Goal: Task Accomplishment & Management: Manage account settings

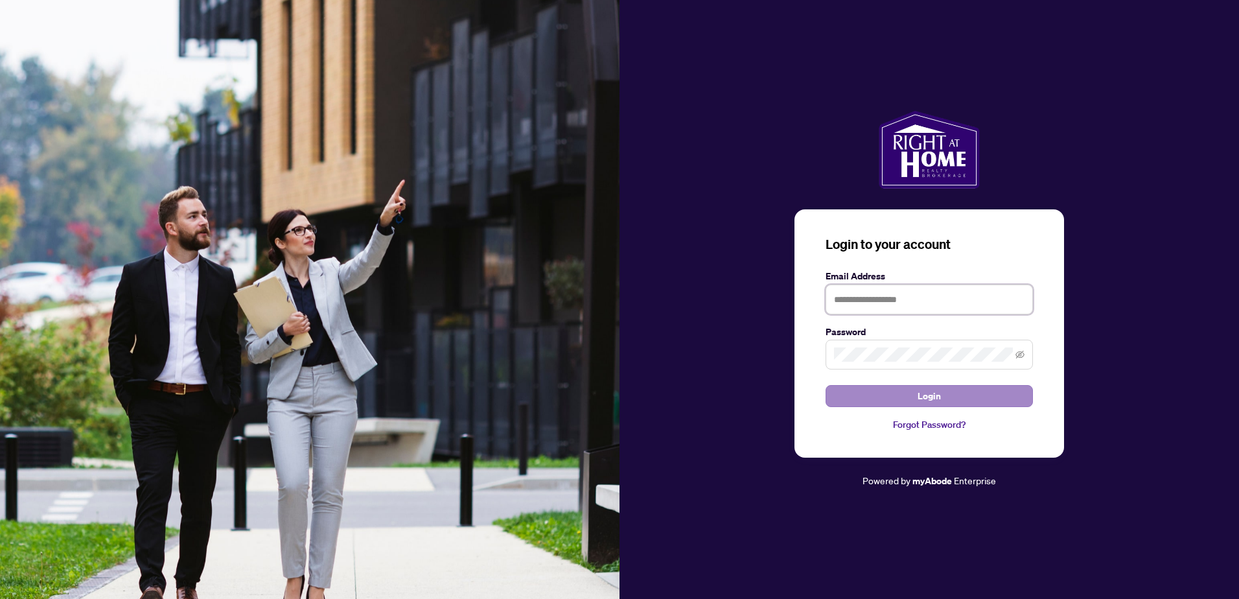
type input "**********"
click at [922, 387] on span "Login" at bounding box center [928, 395] width 23 height 21
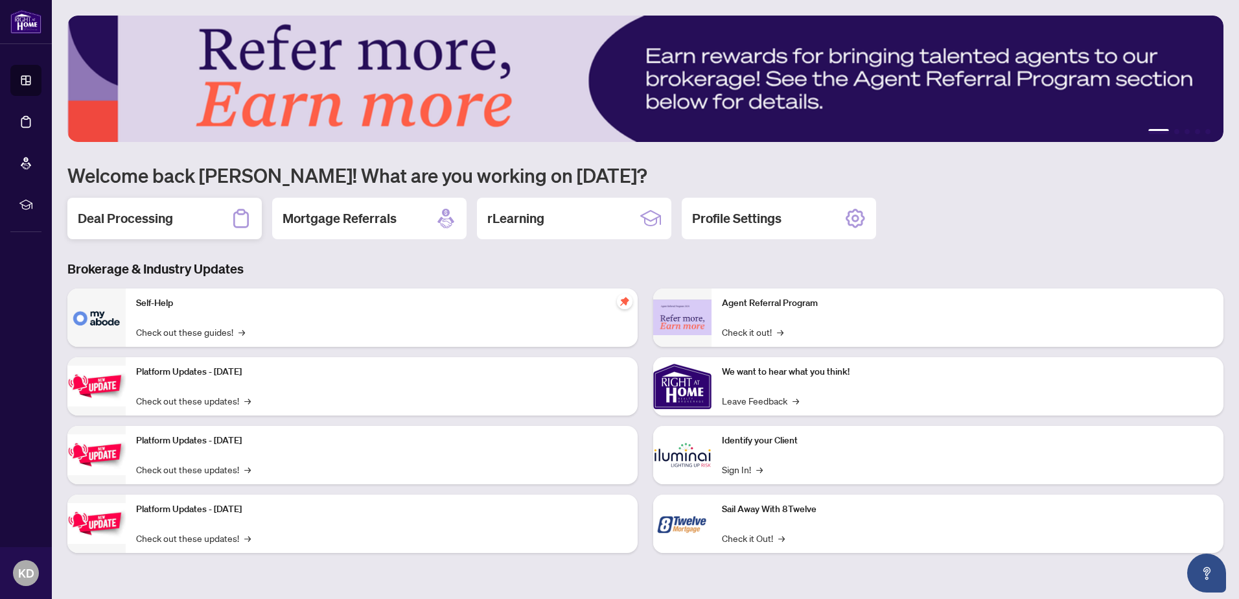
click at [124, 207] on div "Deal Processing" at bounding box center [164, 218] width 194 height 41
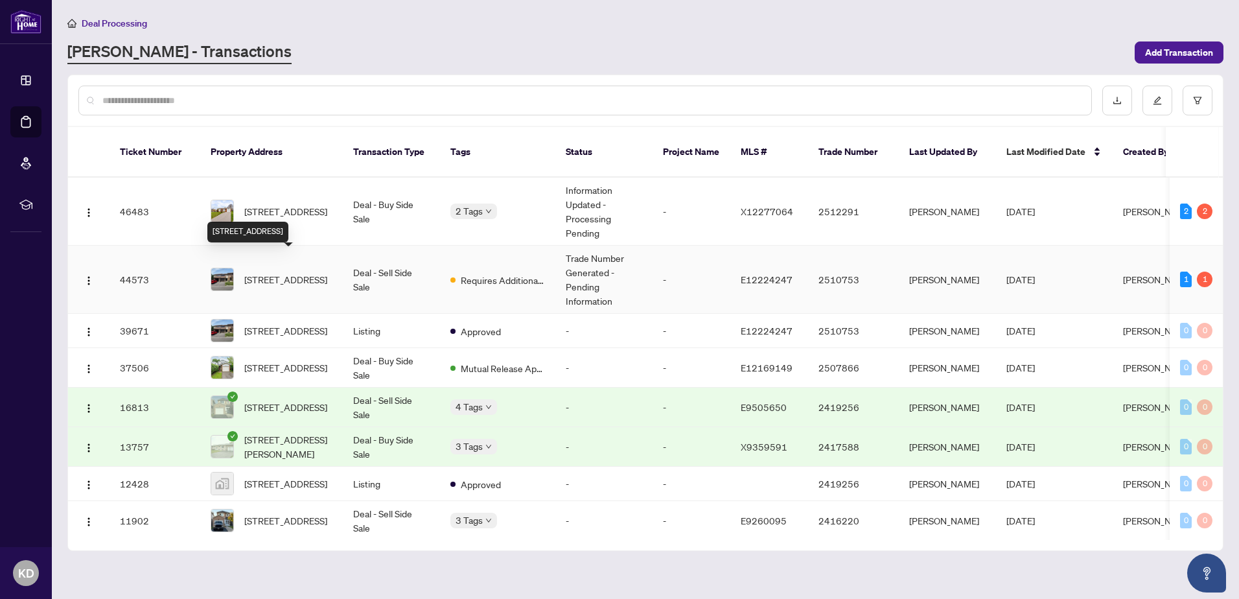
click at [317, 272] on span "[STREET_ADDRESS]" at bounding box center [285, 279] width 83 height 14
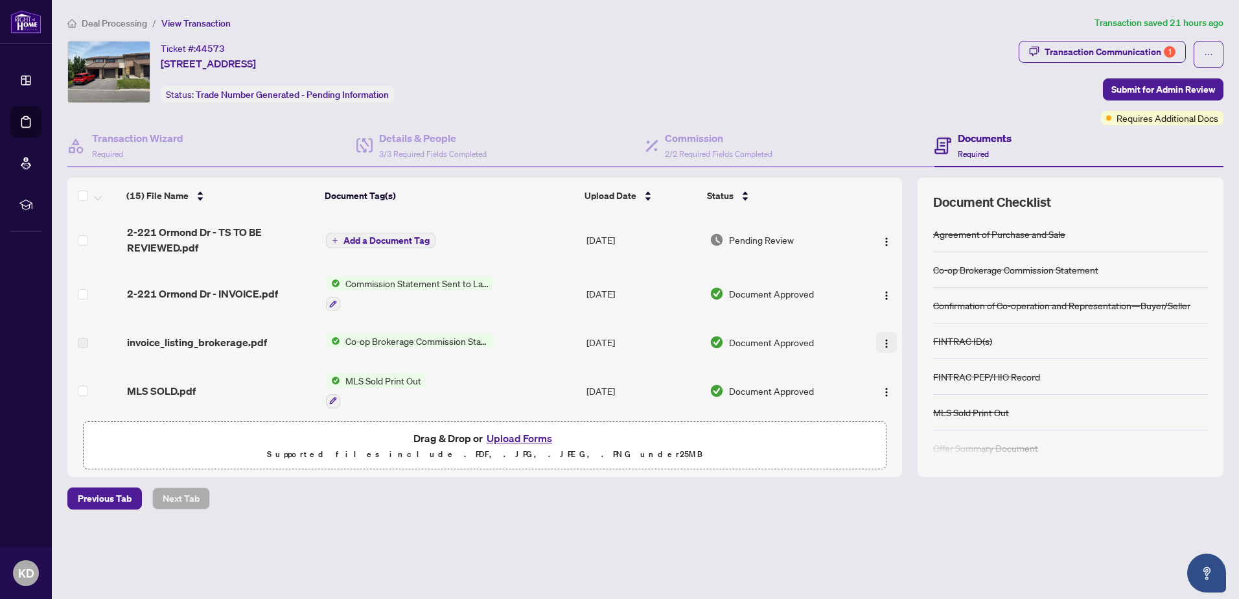
click at [881, 339] on img "button" at bounding box center [886, 343] width 10 height 10
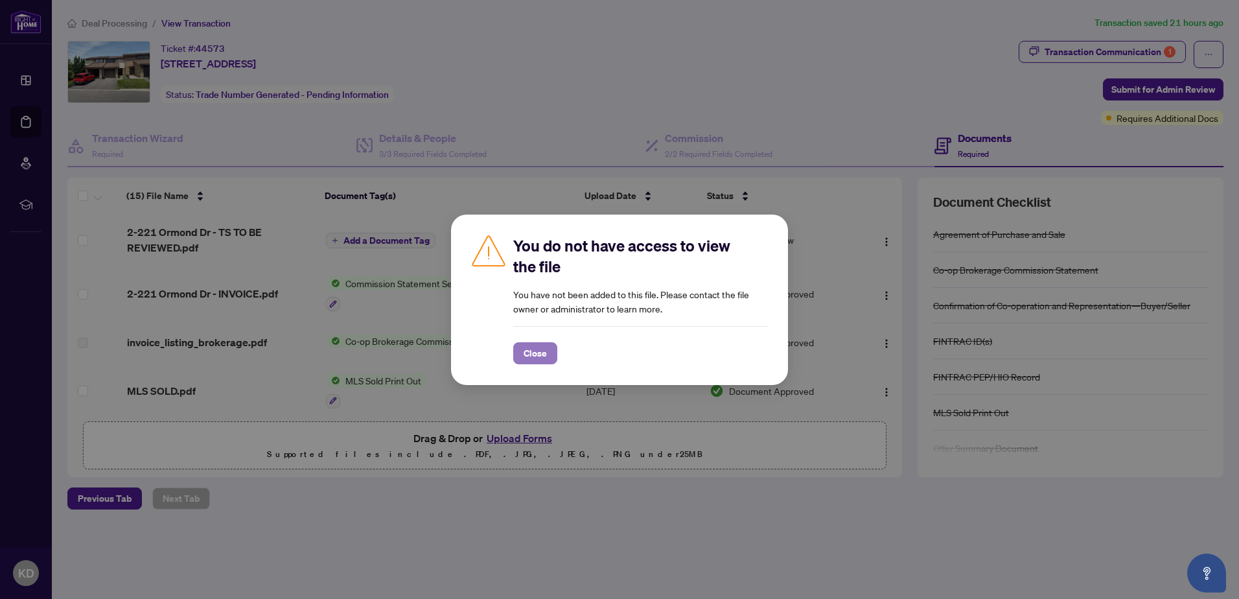
click at [542, 345] on span "Close" at bounding box center [534, 353] width 23 height 21
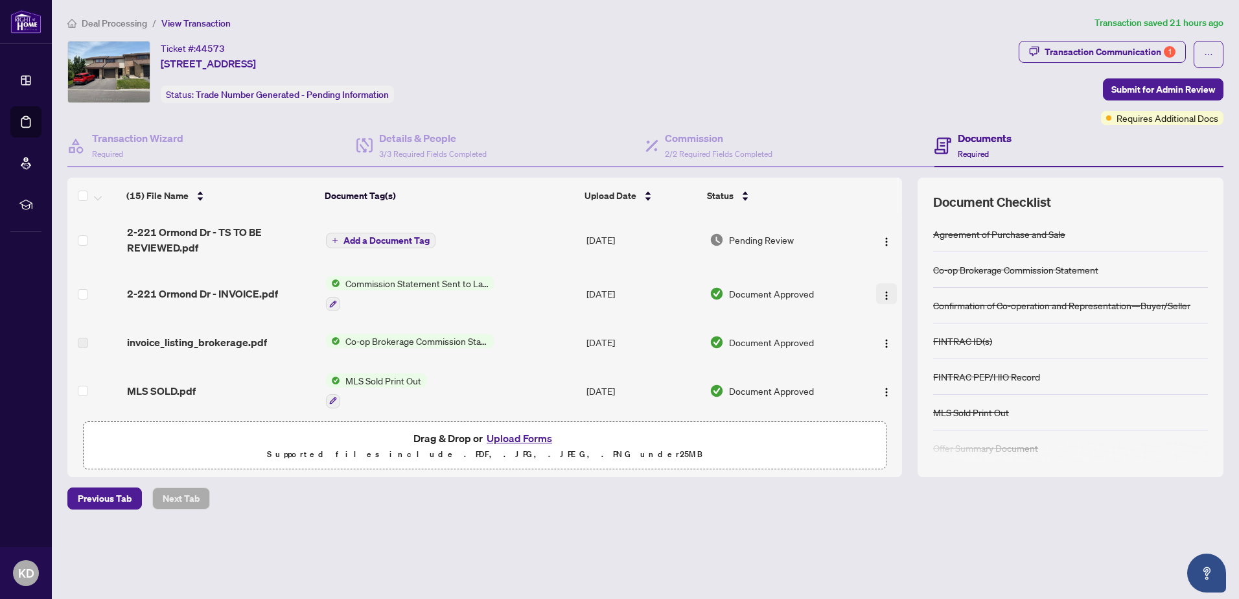
click at [881, 290] on img "button" at bounding box center [886, 295] width 10 height 10
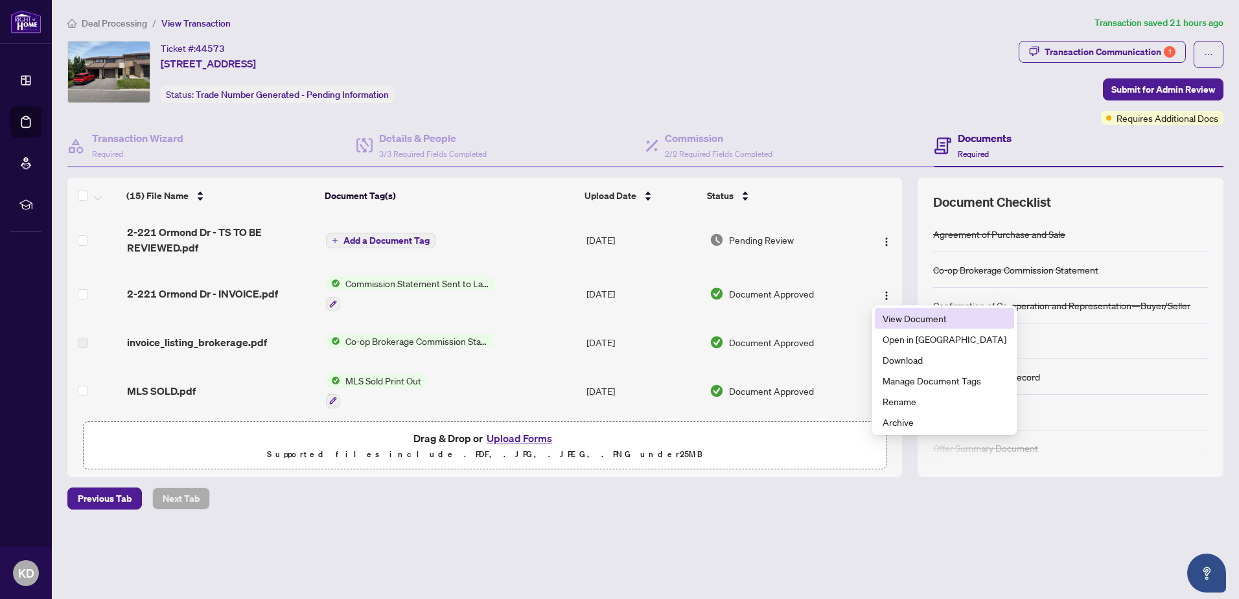
click at [893, 315] on span "View Document" at bounding box center [944, 318] width 124 height 14
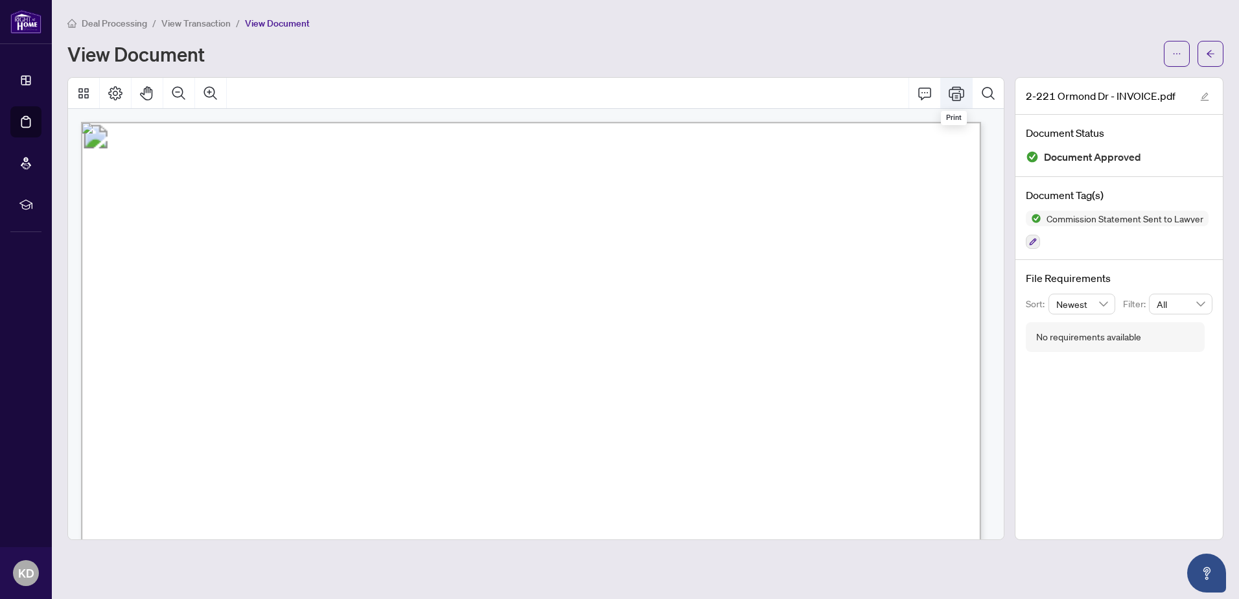
click at [959, 89] on icon "Print" at bounding box center [956, 93] width 16 height 14
click at [958, 96] on icon "Print" at bounding box center [956, 94] width 16 height 16
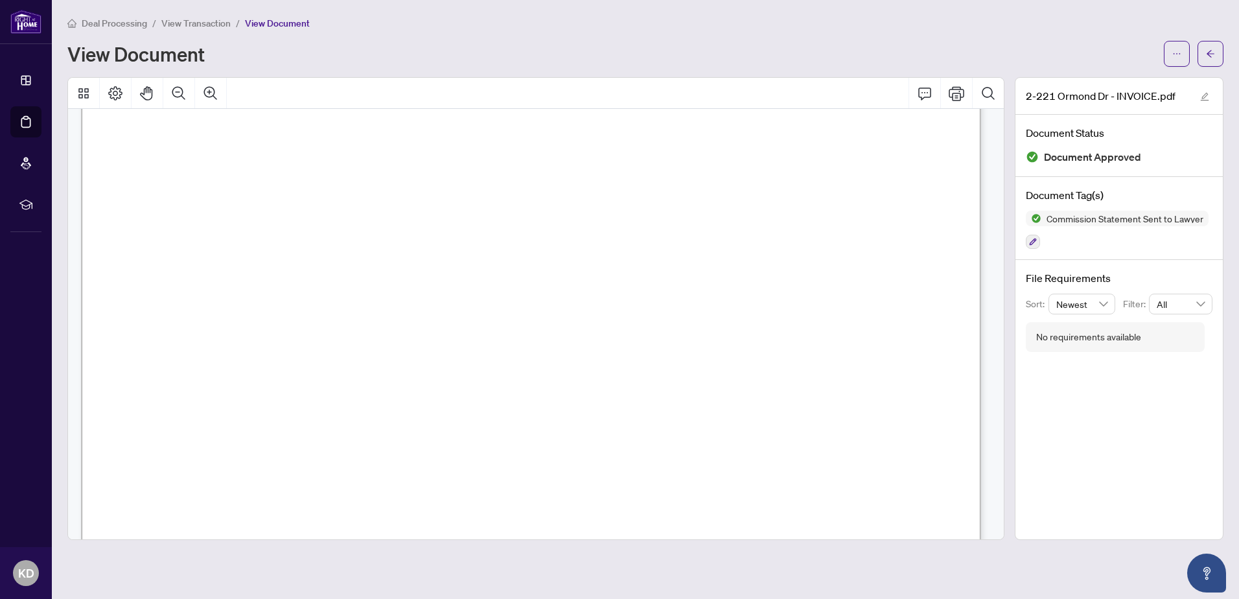
scroll to position [324, 0]
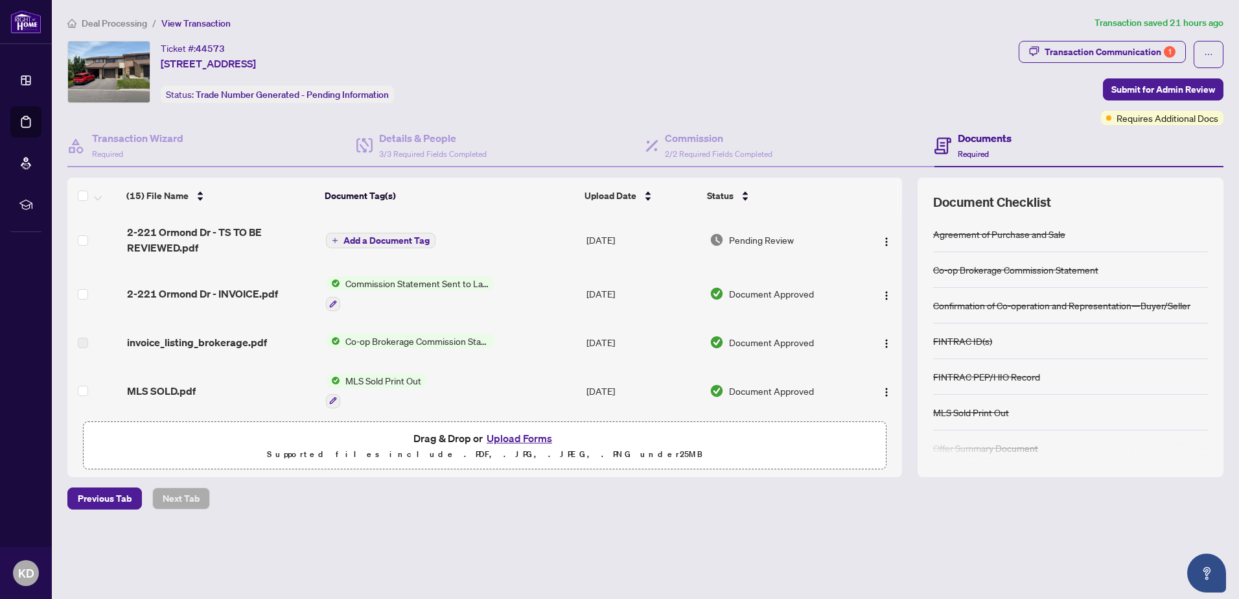
click at [775, 237] on span "Pending Review" at bounding box center [761, 240] width 65 height 14
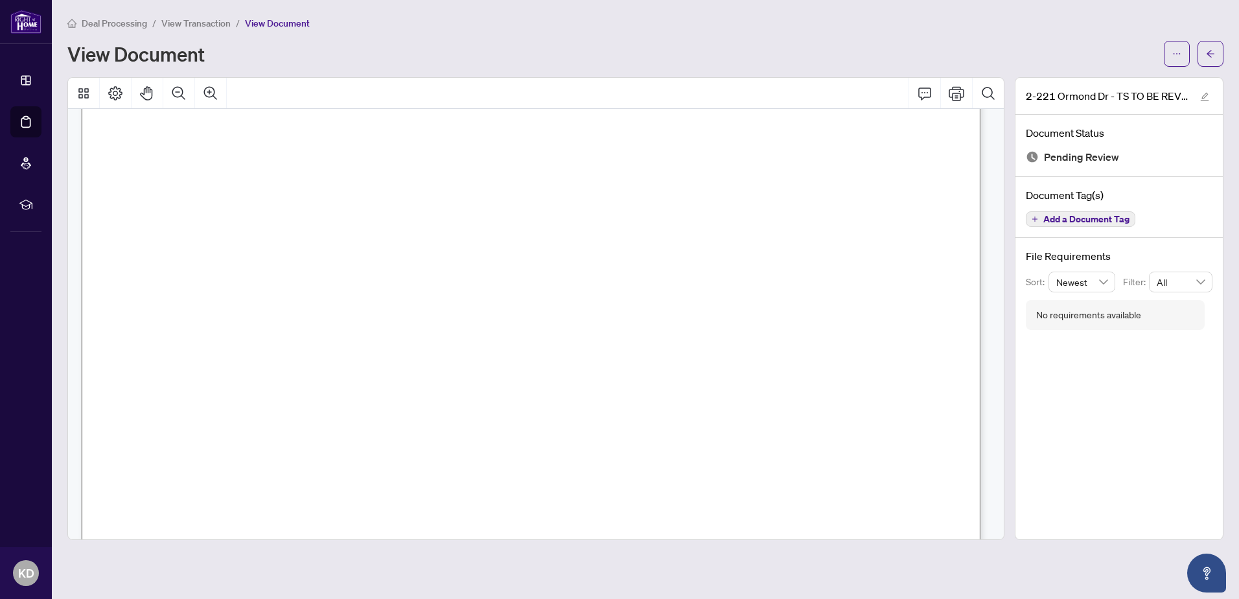
scroll to position [583, 0]
drag, startPoint x: 122, startPoint y: 262, endPoint x: 171, endPoint y: 264, distance: 48.7
drag, startPoint x: 171, startPoint y: 264, endPoint x: 339, endPoint y: 271, distance: 167.9
click at [321, 271] on span "$450.00" at bounding box center [303, 275] width 36 height 10
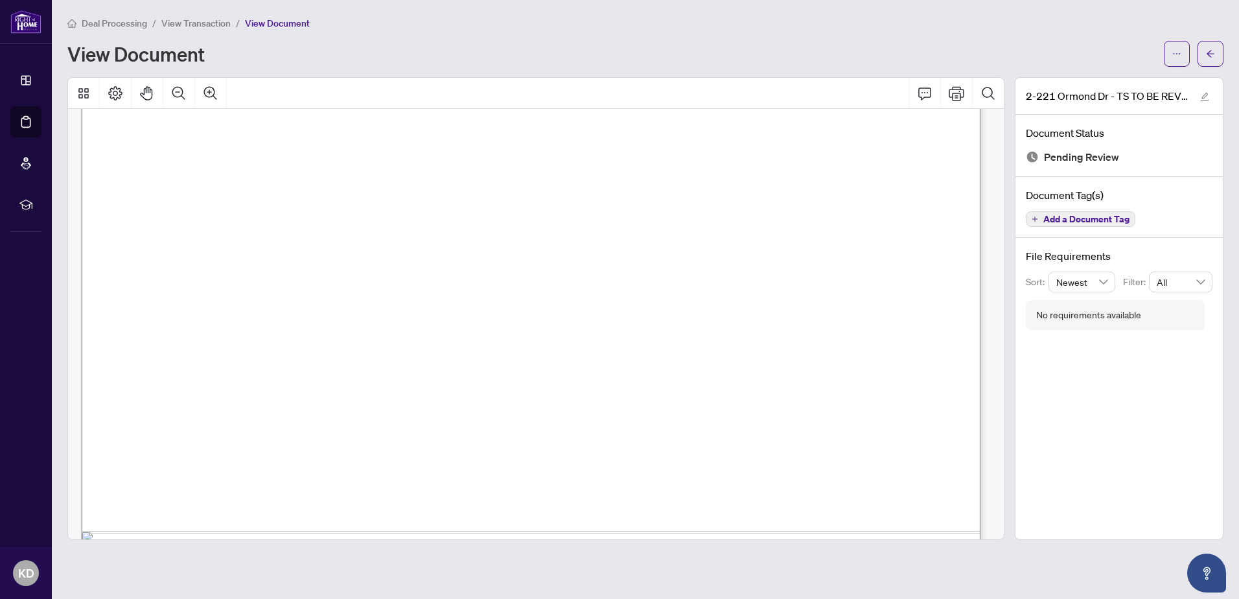
drag, startPoint x: 325, startPoint y: 262, endPoint x: 124, endPoint y: 268, distance: 200.9
drag, startPoint x: 124, startPoint y: 268, endPoint x: 176, endPoint y: 263, distance: 52.7
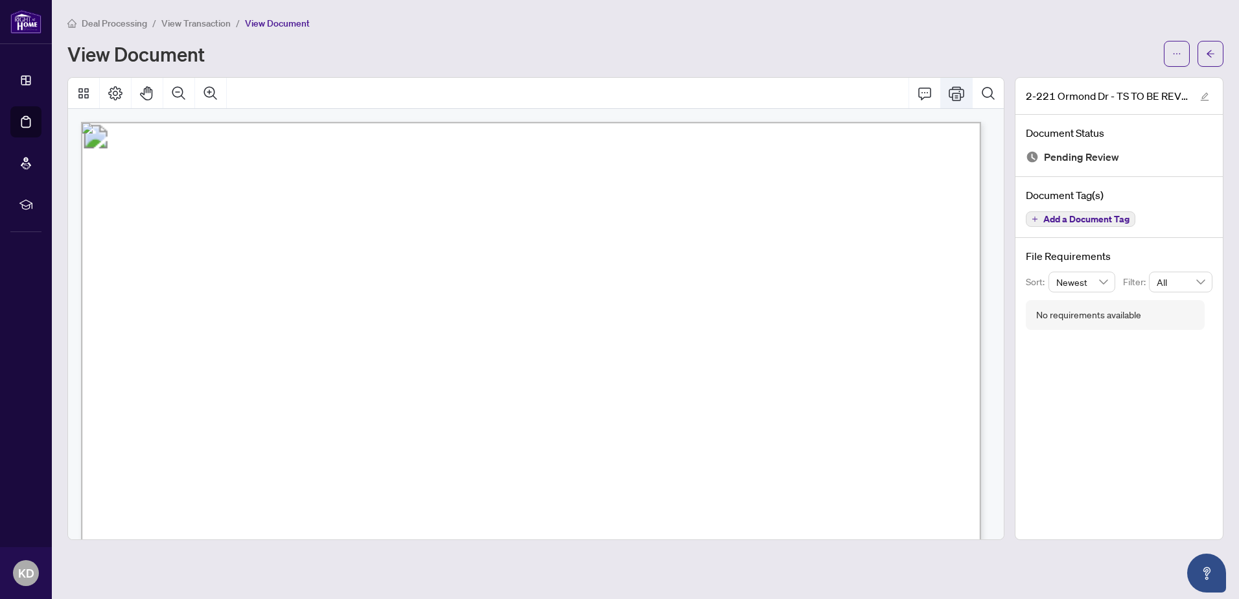
click at [963, 93] on icon "Print" at bounding box center [956, 94] width 16 height 16
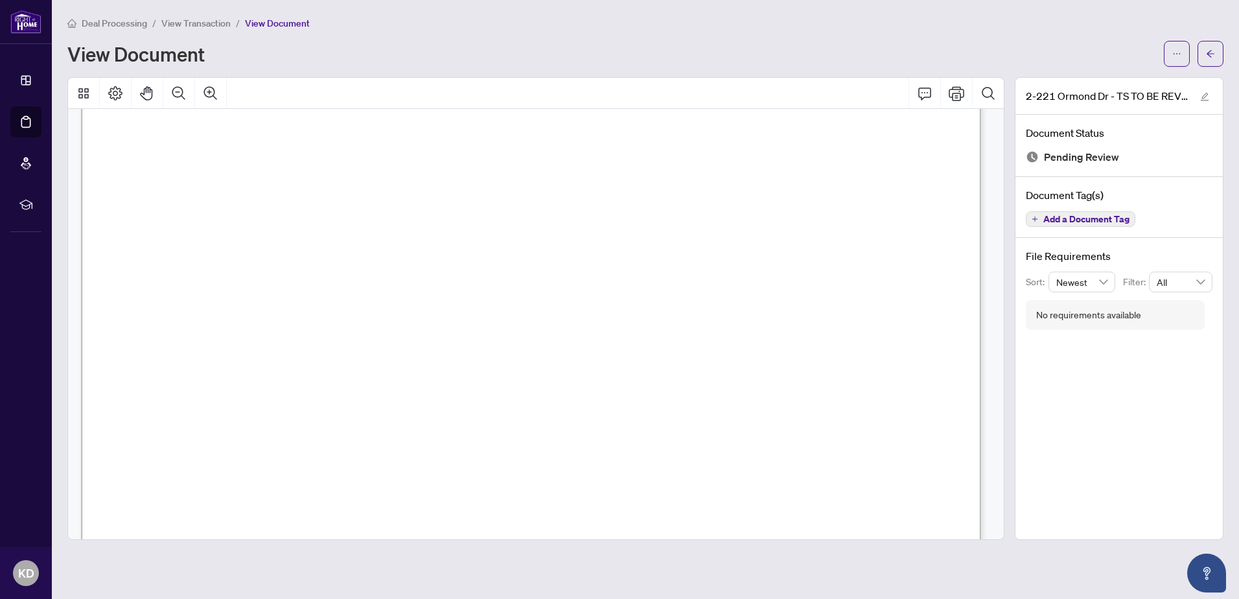
scroll to position [453, 0]
click at [262, 347] on span "Anniversary: October 28" at bounding box center [214, 352] width 93 height 10
click at [926, 94] on icon "Comment" at bounding box center [925, 94] width 16 height 16
click at [1213, 52] on icon "arrow-left" at bounding box center [1210, 53] width 9 height 9
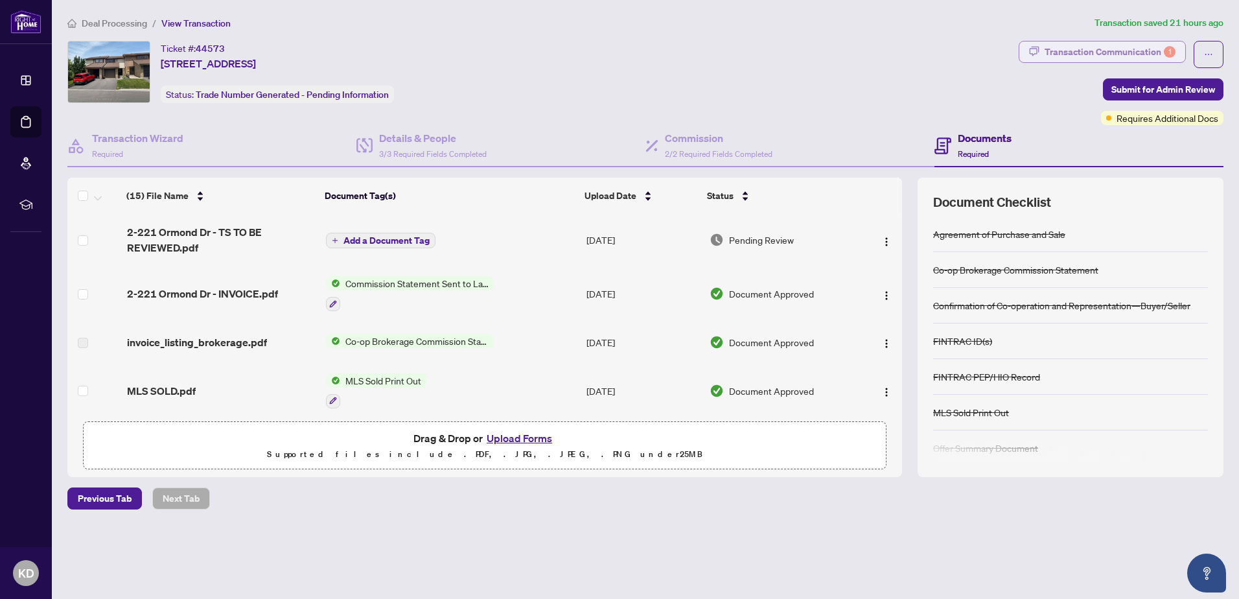
click at [1152, 53] on div "Transaction Communication 1" at bounding box center [1109, 51] width 131 height 21
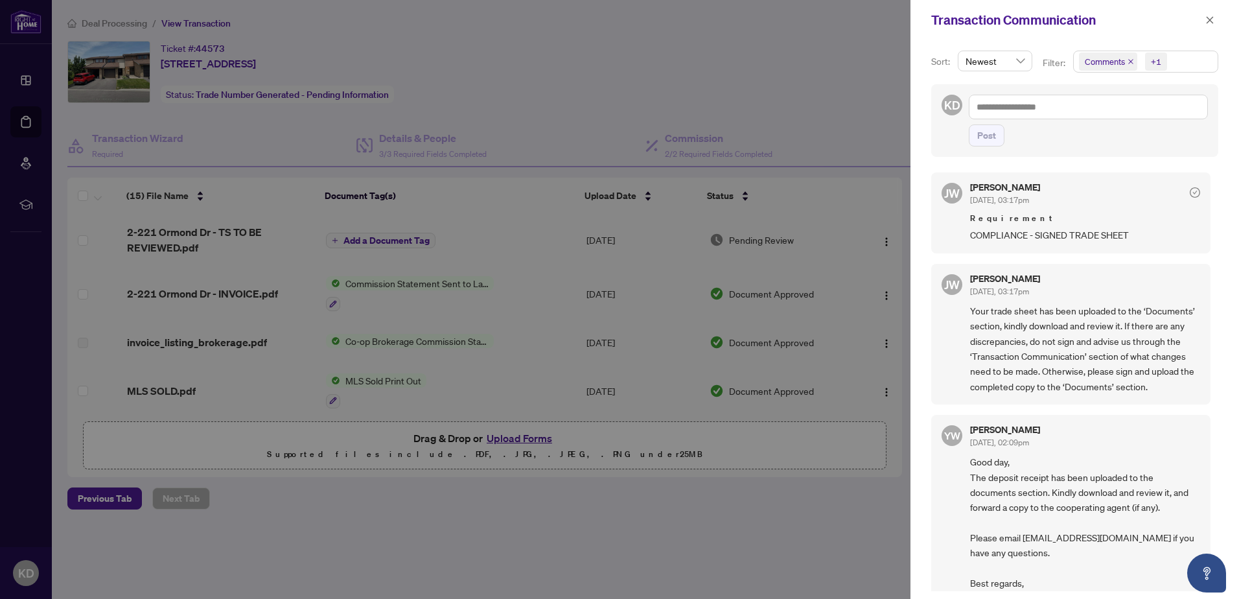
click at [710, 67] on div at bounding box center [619, 299] width 1239 height 599
click at [1206, 22] on icon "close" at bounding box center [1209, 20] width 9 height 9
